Goal: Transaction & Acquisition: Purchase product/service

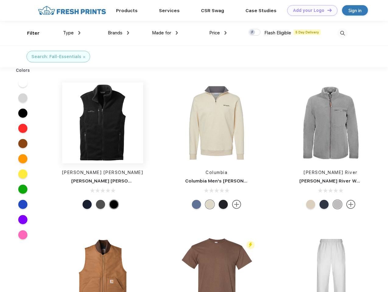
scroll to position [0, 0]
click at [310, 10] on link "Add your Logo Design Tool" at bounding box center [312, 10] width 50 height 11
click at [0, 0] on div "Design Tool" at bounding box center [0, 0] width 0 height 0
click at [327, 10] on link "Add your Logo Design Tool" at bounding box center [312, 10] width 50 height 11
click at [29, 33] on div "Filter" at bounding box center [33, 33] width 12 height 7
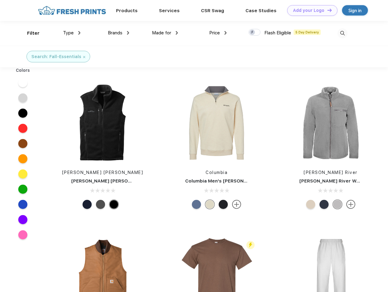
click at [72, 33] on span "Type" at bounding box center [68, 32] width 11 height 5
click at [118, 33] on span "Brands" at bounding box center [115, 32] width 15 height 5
click at [165, 33] on span "Made for" at bounding box center [161, 32] width 19 height 5
click at [218, 33] on span "Price" at bounding box center [214, 32] width 11 height 5
click at [255, 33] on div at bounding box center [255, 32] width 12 height 7
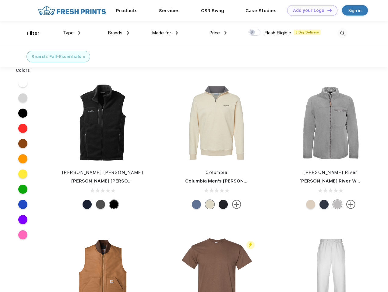
click at [253, 33] on input "checkbox" at bounding box center [251, 31] width 4 height 4
click at [342, 33] on img at bounding box center [342, 33] width 10 height 10
